Goal: Find specific page/section: Find specific page/section

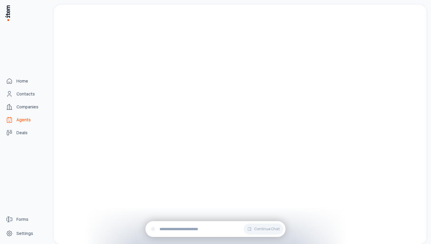
click at [21, 118] on span "Agents" at bounding box center [23, 120] width 14 height 6
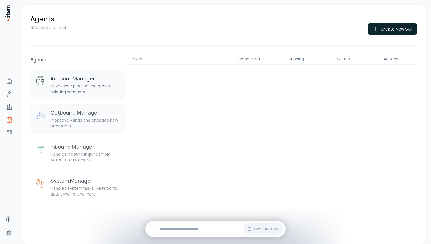
drag, startPoint x: 72, startPoint y: 118, endPoint x: 76, endPoint y: 118, distance: 4.1
click at [72, 118] on p "Proactively finds and engages new prospects" at bounding box center [84, 123] width 69 height 12
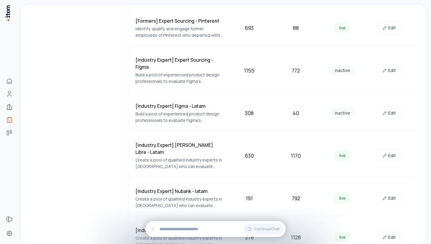
scroll to position [299, 0]
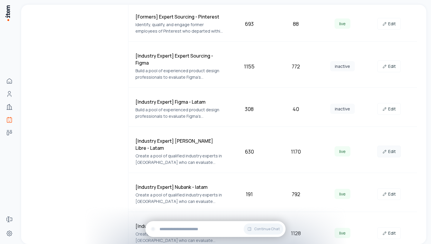
click at [388, 145] on link "Edit" at bounding box center [388, 151] width 23 height 12
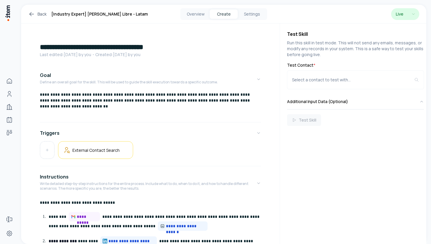
click at [404, 13] on html "**********" at bounding box center [215, 122] width 431 height 244
click at [34, 12] on icon at bounding box center [31, 14] width 7 height 7
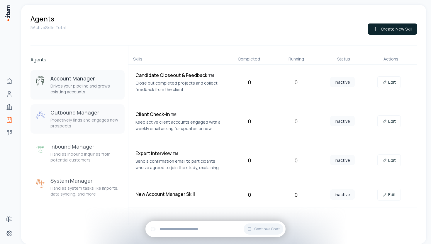
click at [49, 118] on div "Outbound Manager Proactively finds and engages new prospects" at bounding box center [77, 119] width 85 height 20
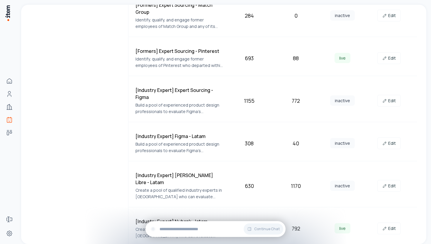
scroll to position [299, 0]
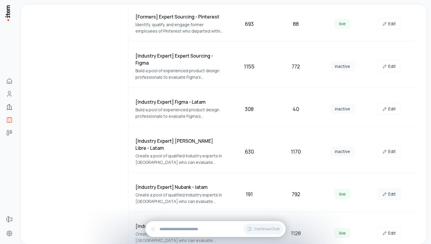
click at [385, 190] on link "Edit" at bounding box center [388, 194] width 23 height 12
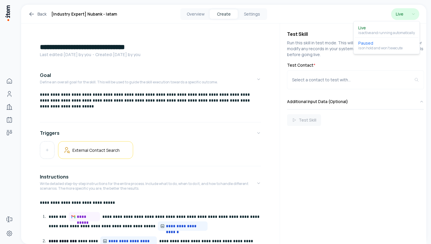
click at [406, 13] on html "**********" at bounding box center [215, 122] width 431 height 244
click at [30, 13] on icon at bounding box center [31, 13] width 2 height 2
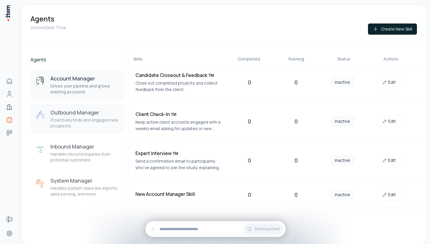
click at [72, 119] on p "Proactively finds and engages new prospects" at bounding box center [84, 123] width 69 height 12
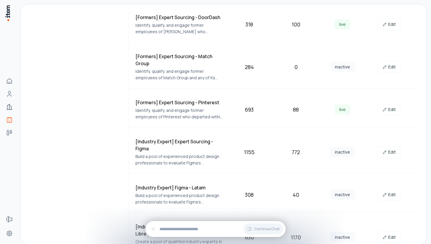
scroll to position [299, 0]
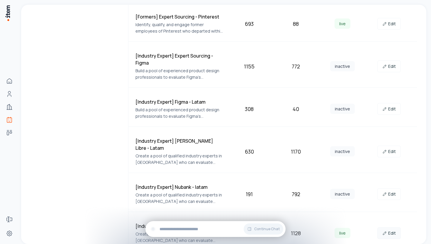
click at [396, 227] on link "Edit" at bounding box center [388, 233] width 23 height 12
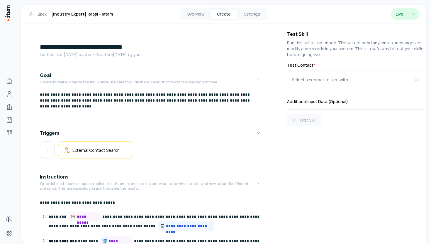
click at [404, 14] on html "**********" at bounding box center [215, 122] width 431 height 244
click at [29, 11] on icon at bounding box center [31, 14] width 7 height 7
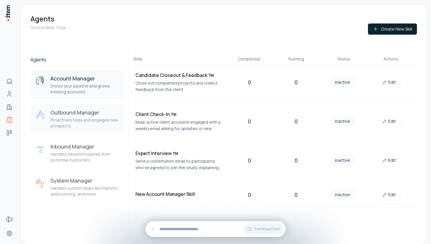
click at [61, 115] on h3 "Outbound Manager" at bounding box center [84, 112] width 69 height 7
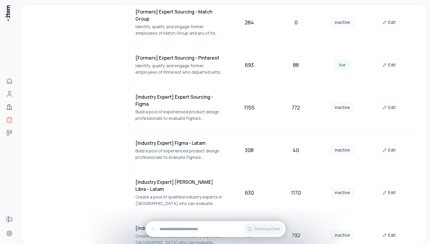
scroll to position [299, 0]
